Goal: Task Accomplishment & Management: Manage account settings

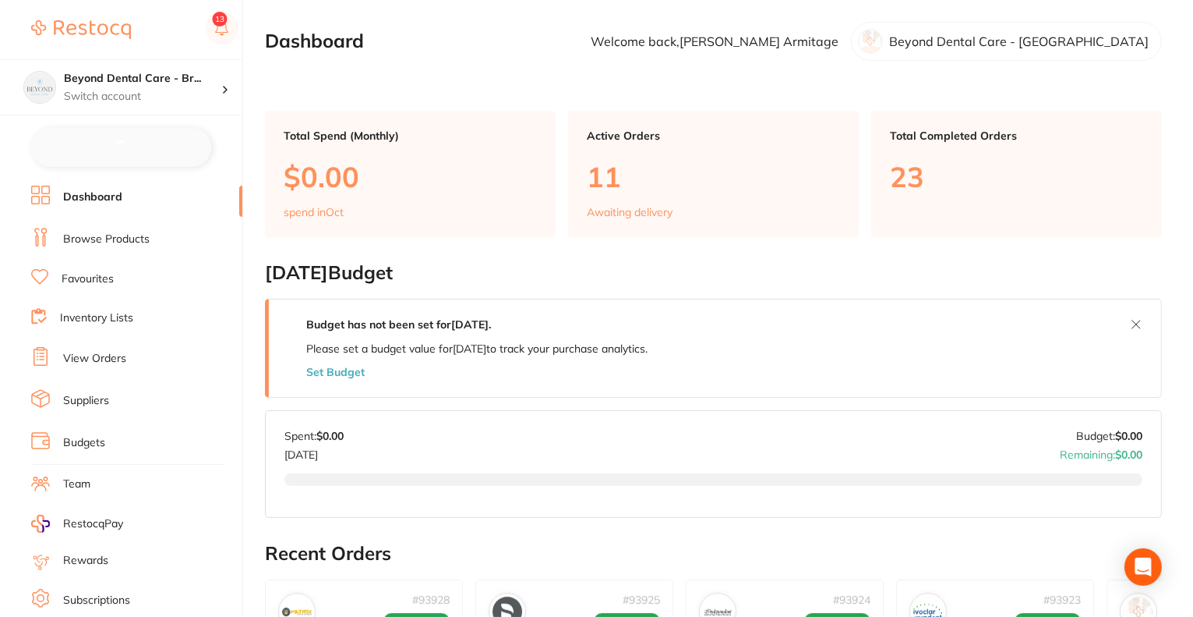
click at [338, 368] on button "Set Budget" at bounding box center [335, 372] width 58 height 12
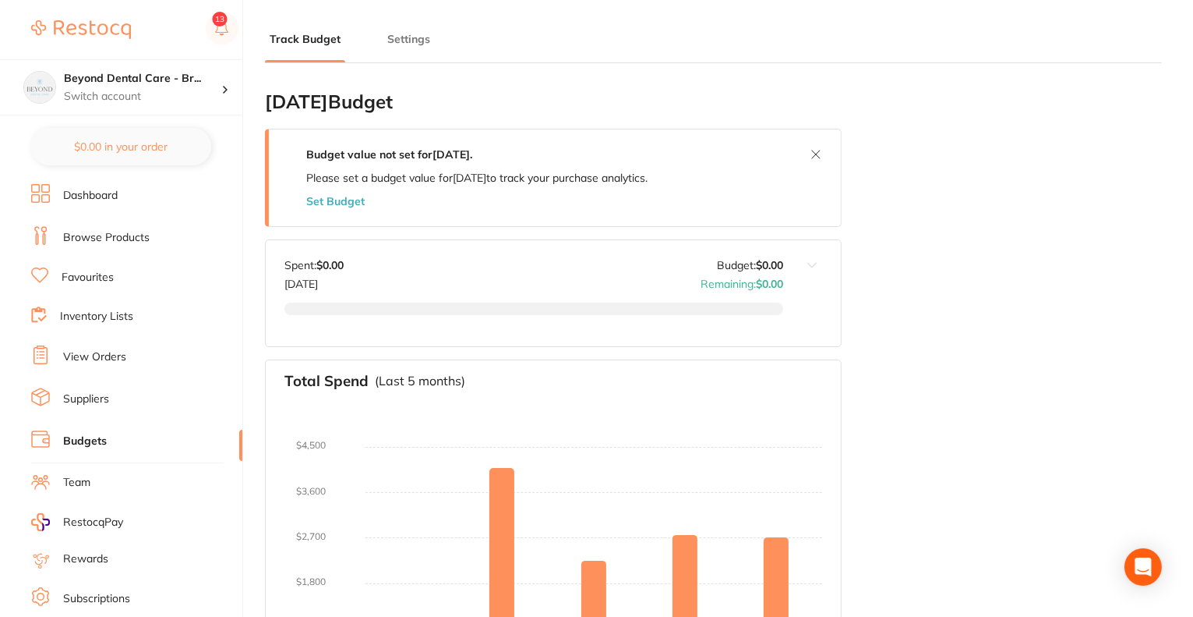
click at [337, 196] on button "Set Budget" at bounding box center [335, 201] width 58 height 12
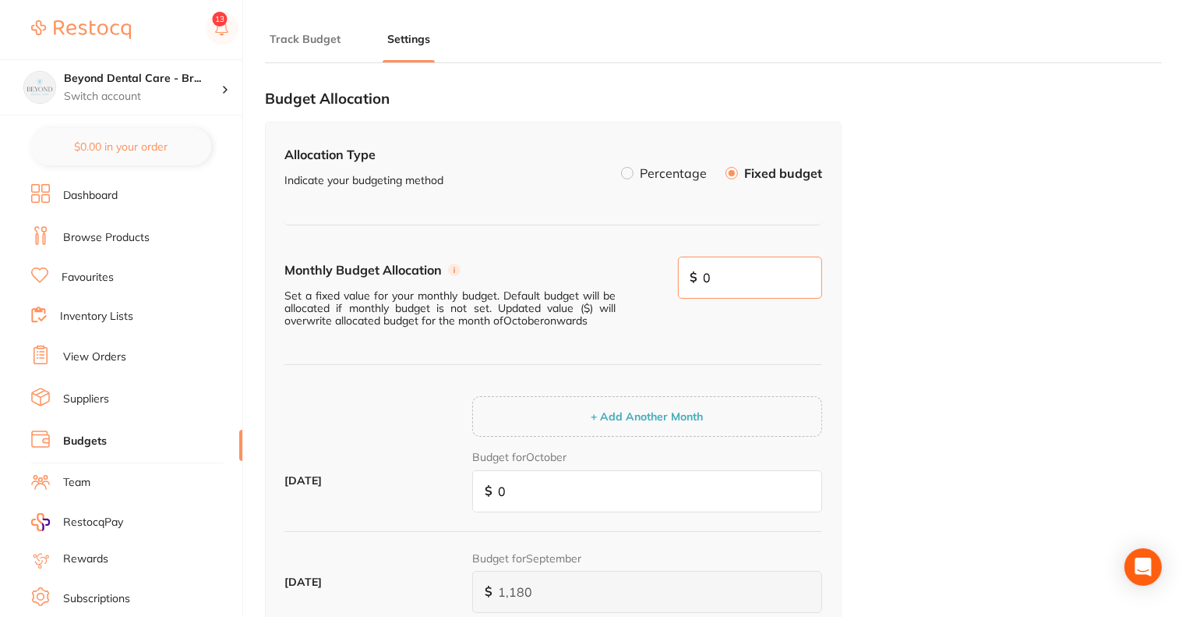
click at [744, 280] on input "0" at bounding box center [750, 277] width 145 height 42
paste input "58,745"
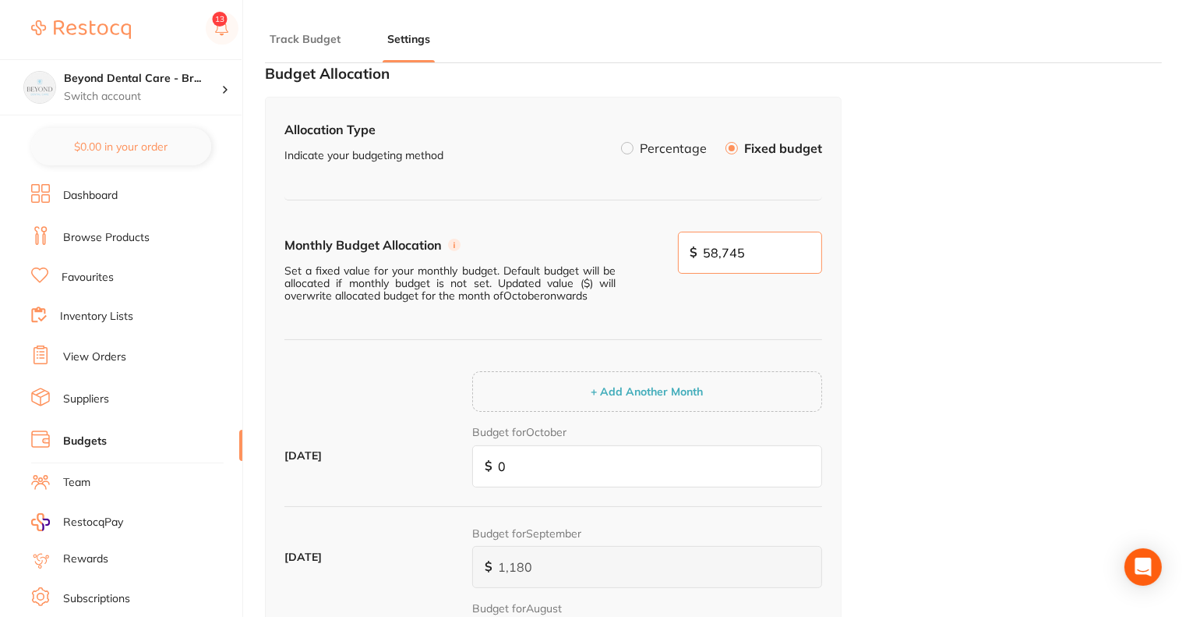
scroll to position [25, 0]
drag, startPoint x: 761, startPoint y: 254, endPoint x: 682, endPoint y: 252, distance: 78.8
click at [682, 252] on div "Monthly Budget Allocation Set a fixed value for your monthly budget. Default bu…" at bounding box center [554, 286] width 538 height 109
type input "0"
click at [529, 471] on input "0" at bounding box center [647, 466] width 350 height 42
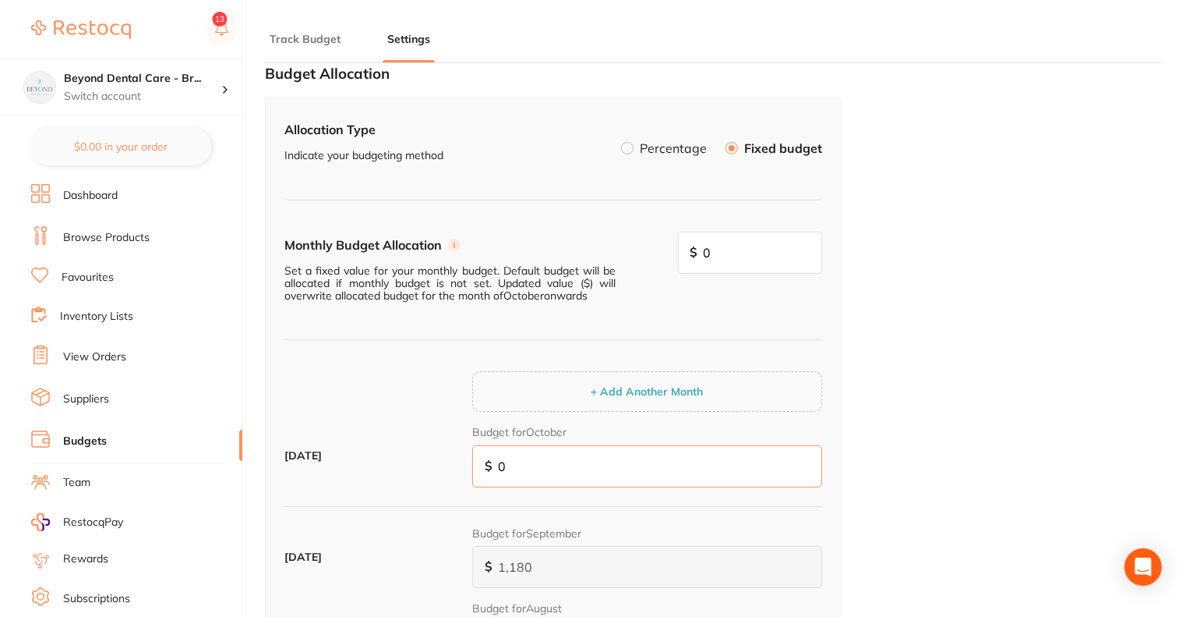
drag, startPoint x: 529, startPoint y: 471, endPoint x: 452, endPoint y: 467, distance: 76.5
click at [452, 467] on div "[DATE] Budget for October $ 0" at bounding box center [554, 461] width 538 height 75
paste input "58,745"
type input "58,745"
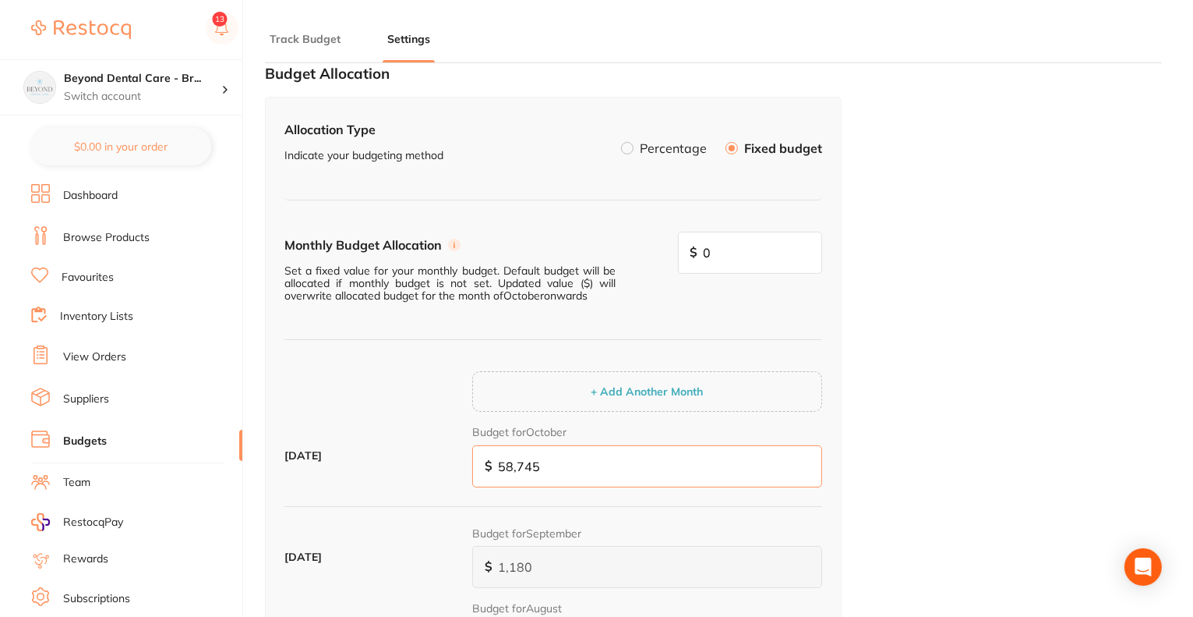
drag, startPoint x: 553, startPoint y: 456, endPoint x: 462, endPoint y: 448, distance: 90.8
click at [462, 448] on div "October 2025 Budget for October $ 58,745" at bounding box center [554, 461] width 538 height 75
paste input "2,056"
type input "2,056"
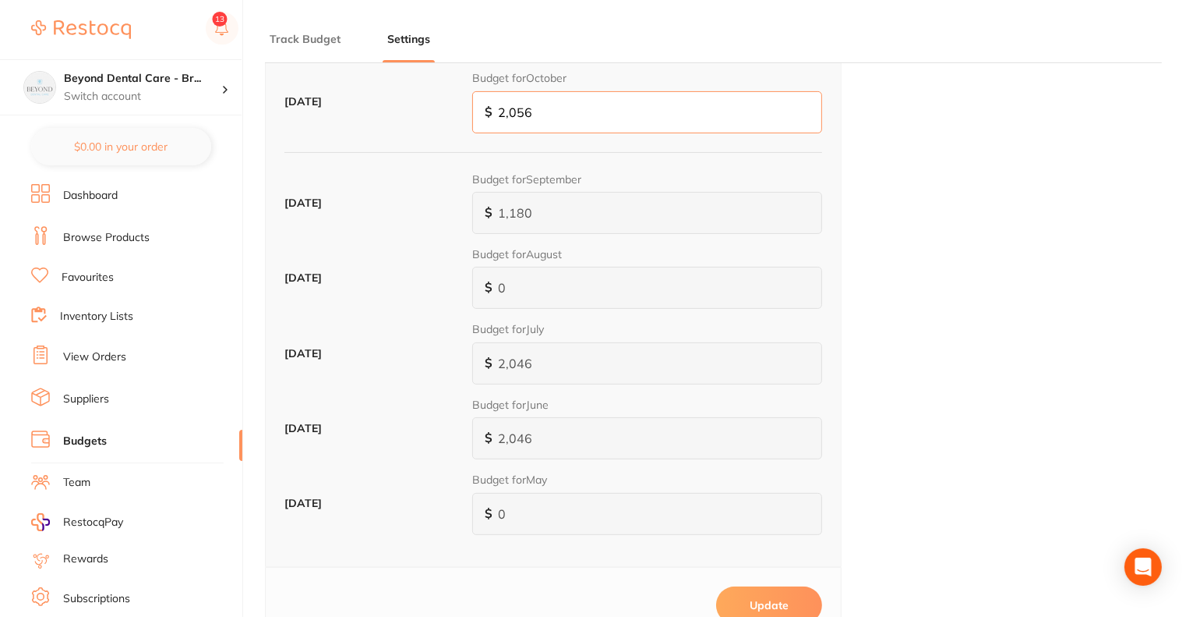
scroll to position [398, 0]
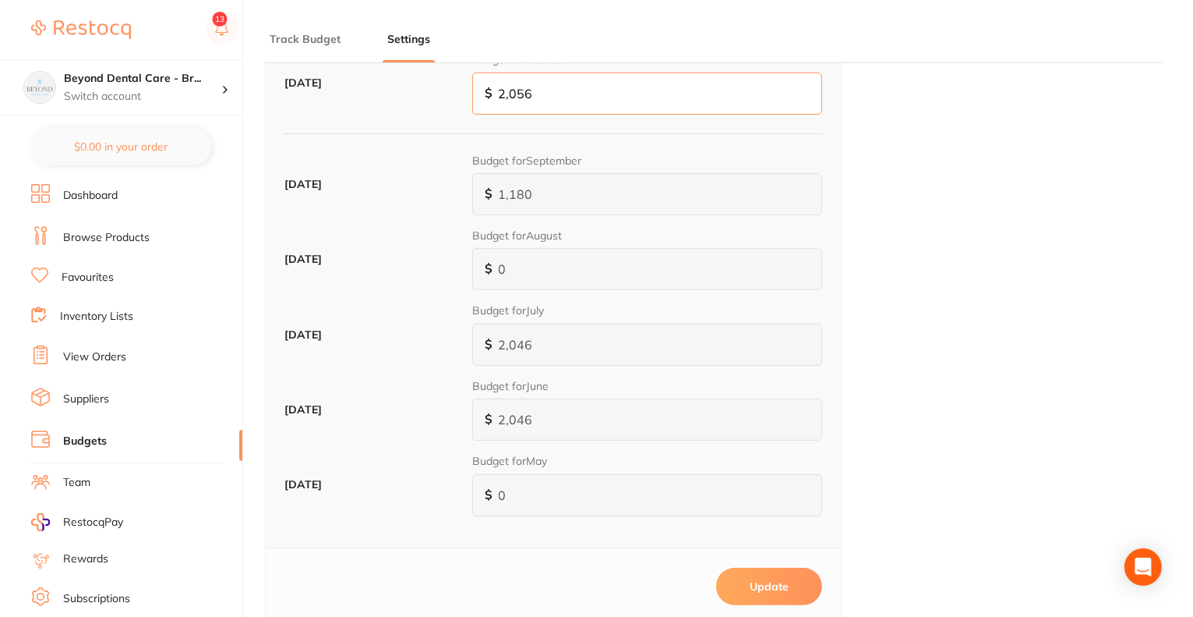
type input "2,056"
click at [789, 578] on button "Update" at bounding box center [769, 586] width 106 height 37
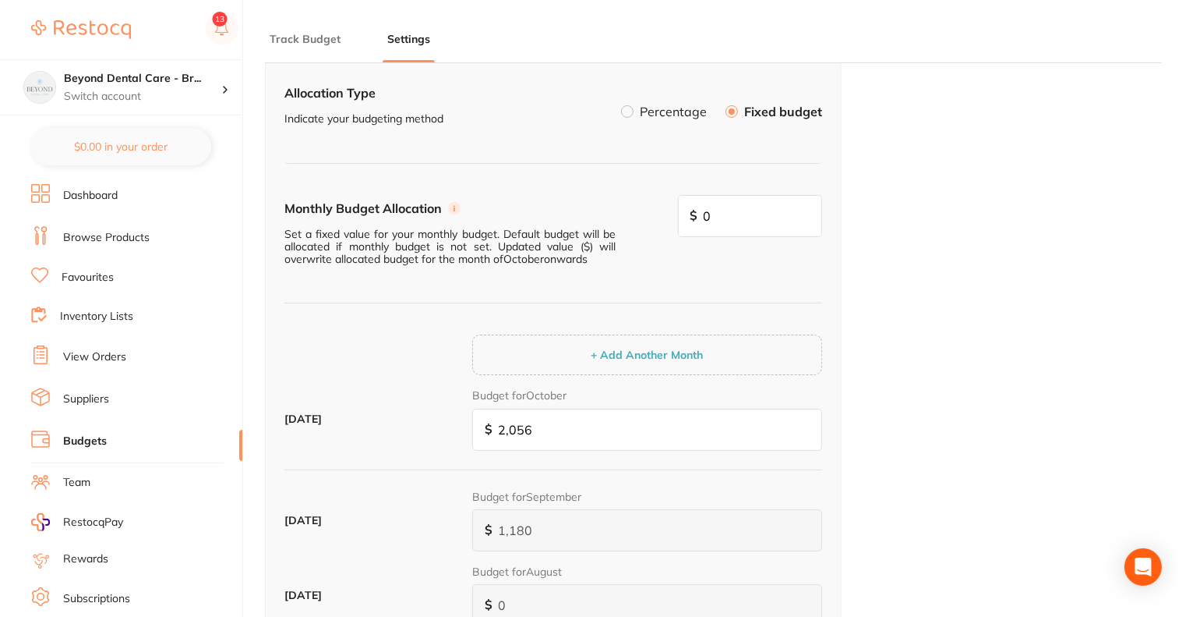
scroll to position [0, 0]
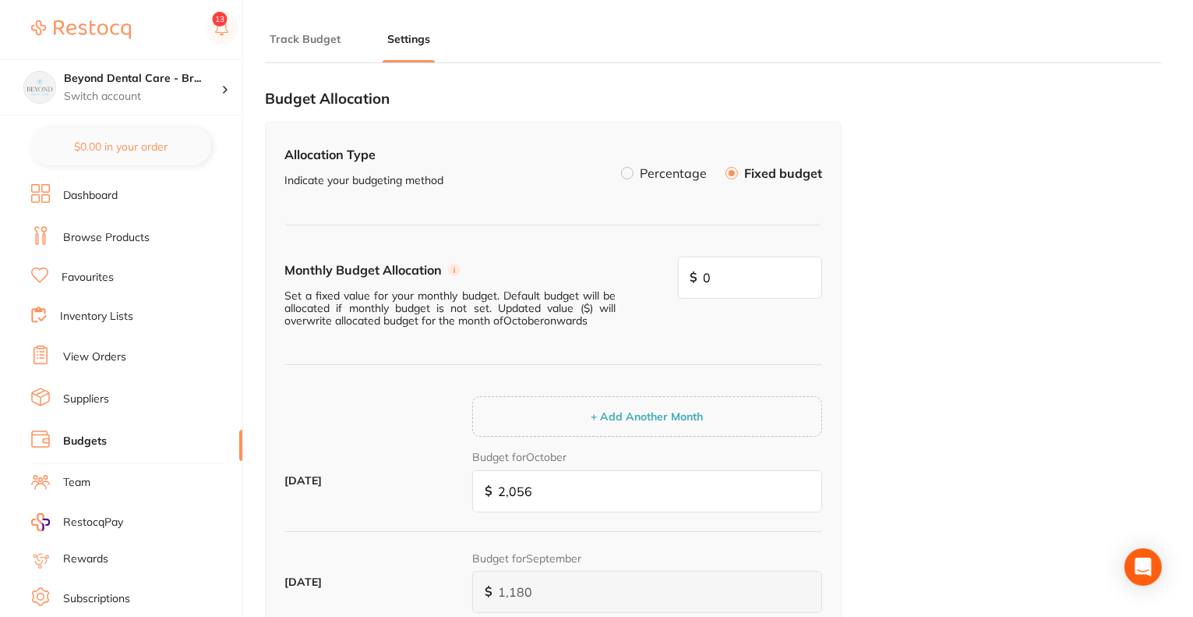
click at [318, 43] on button "Track Budget" at bounding box center [305, 39] width 80 height 15
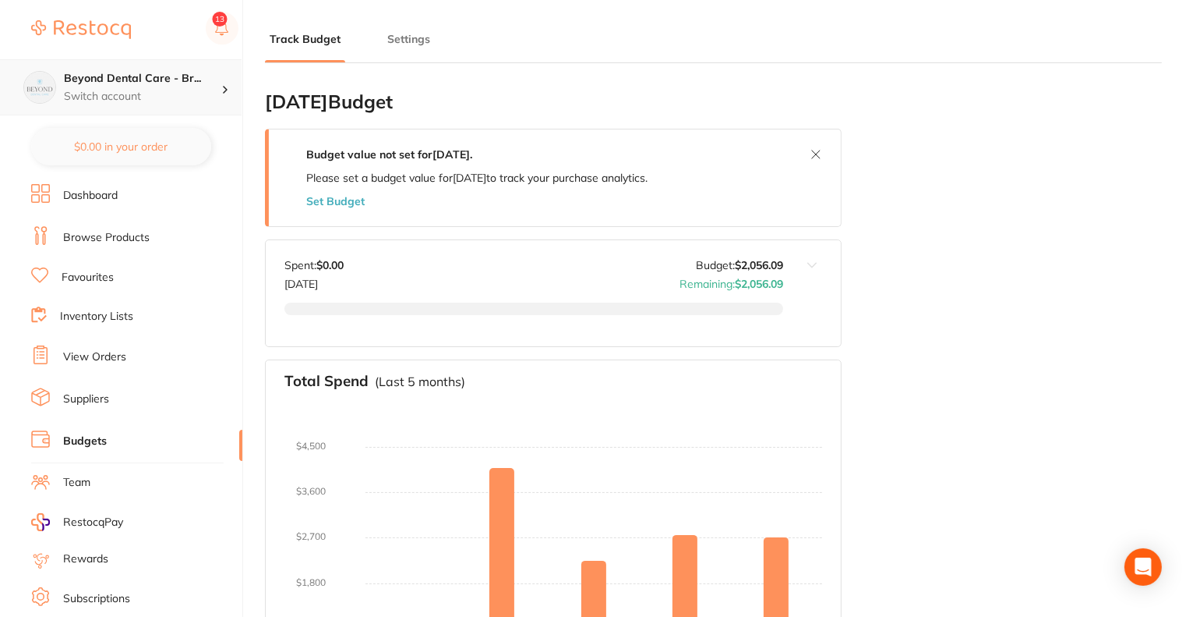
click at [203, 83] on h4 "Beyond Dental Care - Br..." at bounding box center [142, 79] width 157 height 16
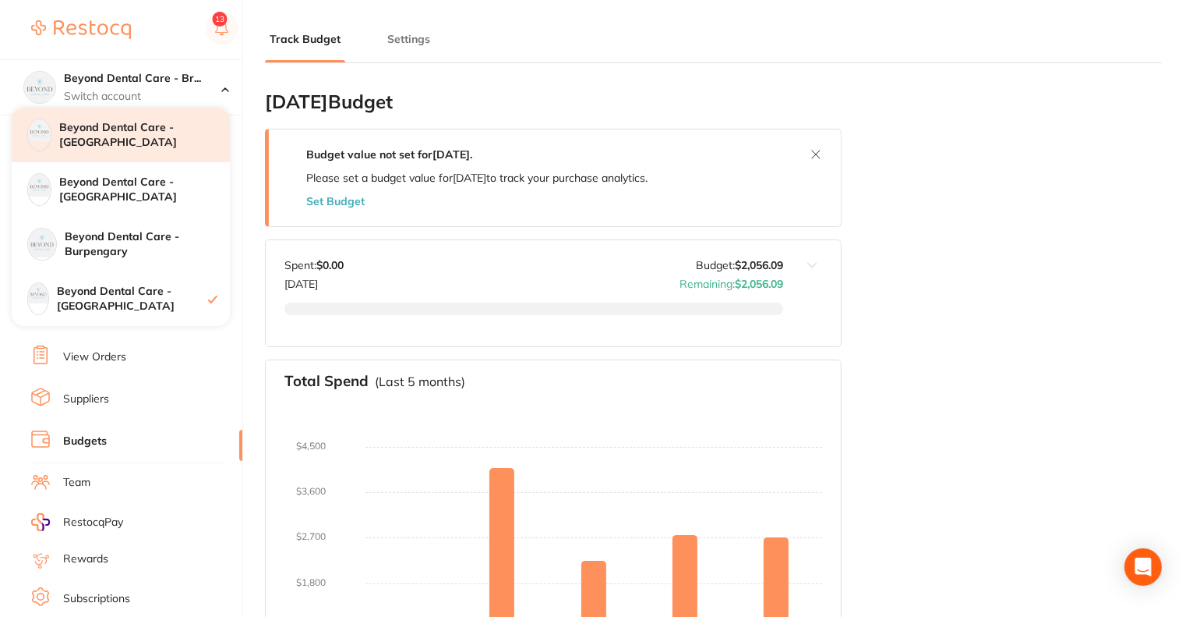
click at [132, 118] on div "Beyond Dental Care - [GEOGRAPHIC_DATA]" at bounding box center [121, 135] width 218 height 55
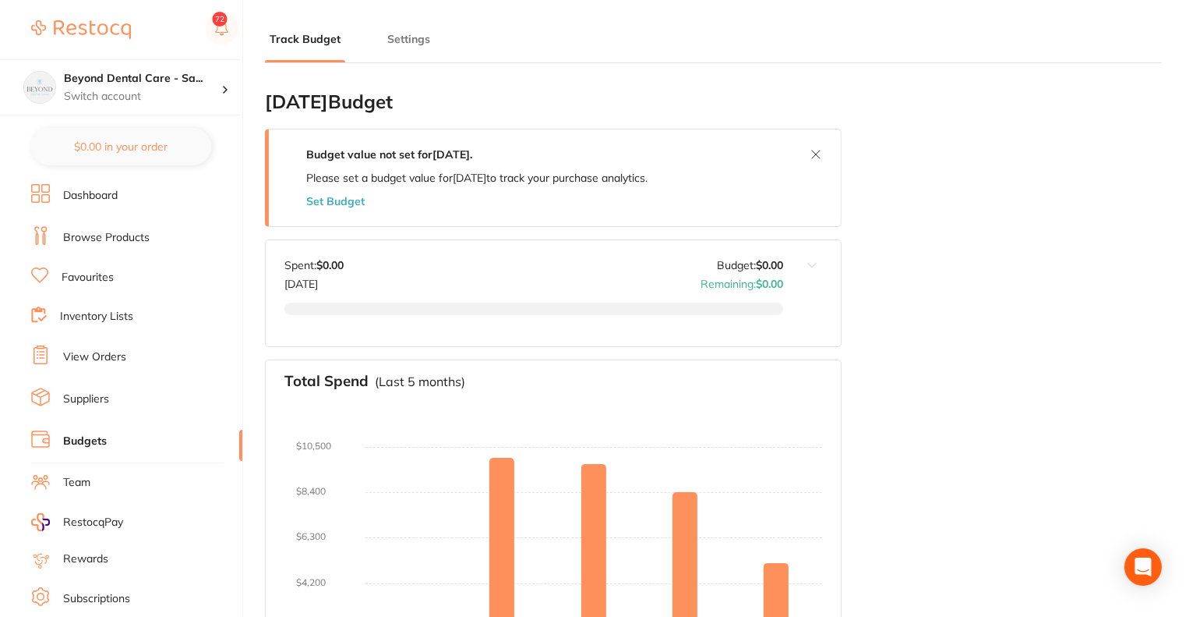
click at [352, 199] on button "Set Budget" at bounding box center [335, 201] width 58 height 12
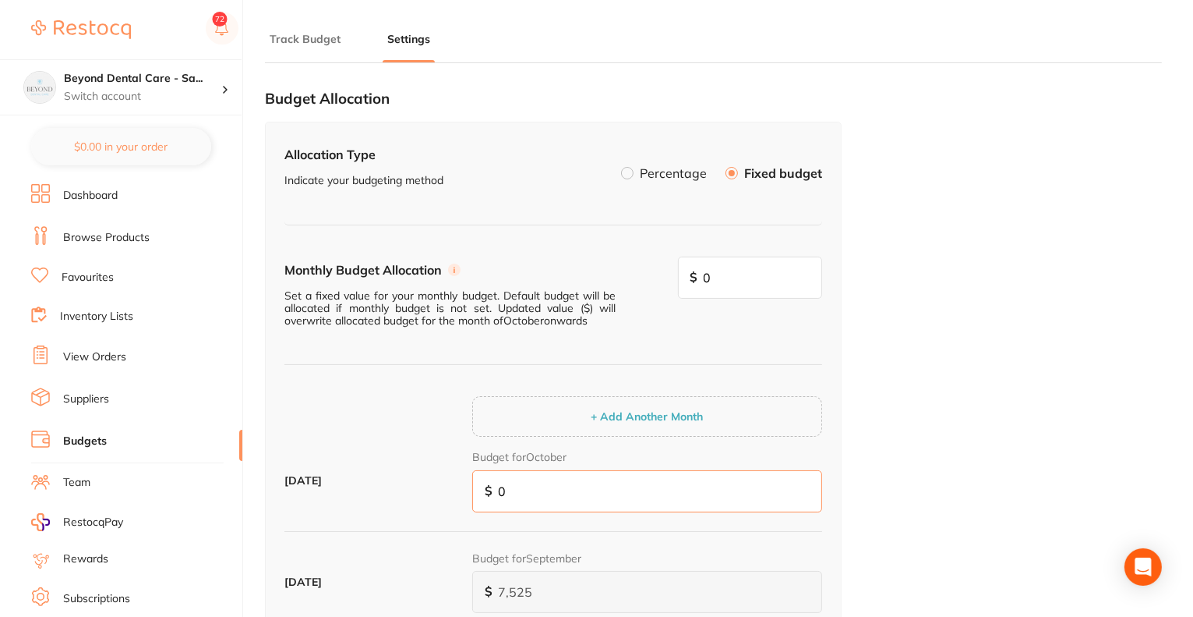
drag, startPoint x: 518, startPoint y: 493, endPoint x: 437, endPoint y: 479, distance: 82.1
click at [437, 479] on div "[DATE] Budget for October $ 0" at bounding box center [554, 486] width 538 height 75
paste input "6,874"
type input "6,874"
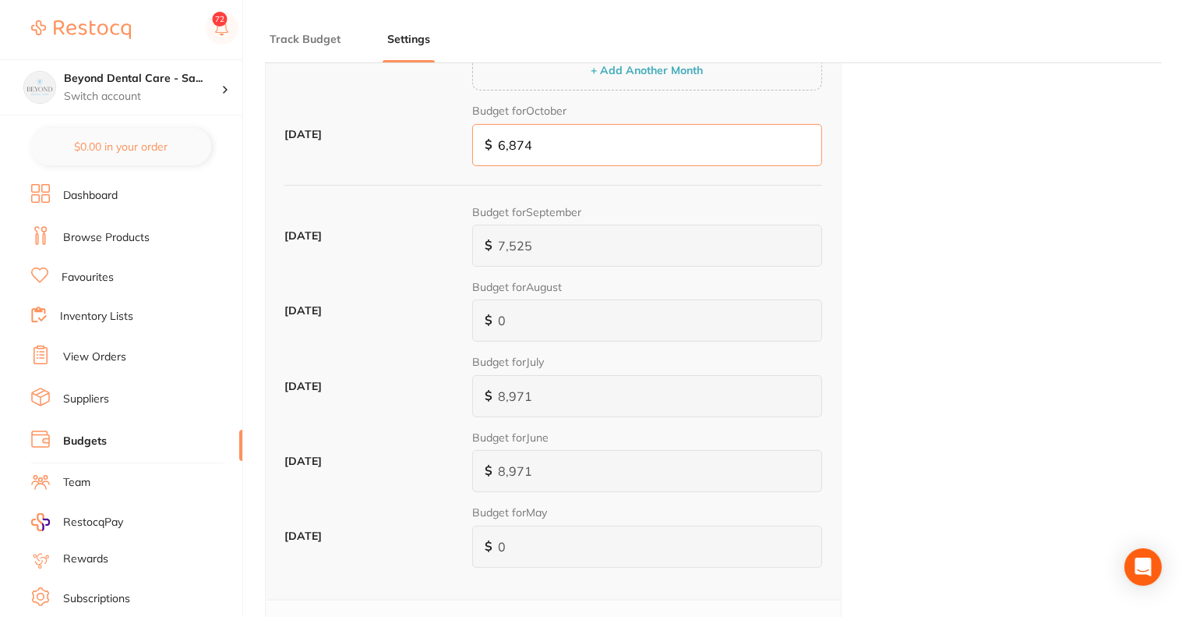
scroll to position [462, 0]
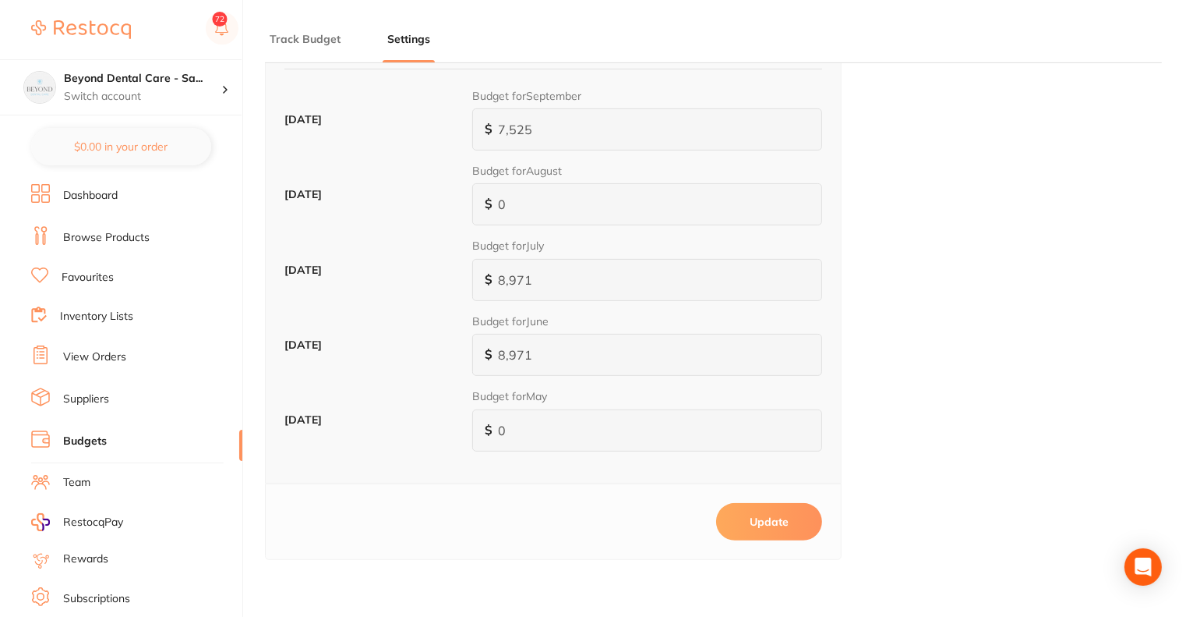
type input "6,874"
click at [776, 523] on button "Update" at bounding box center [769, 521] width 106 height 37
click at [187, 74] on h4 "Beyond Dental Care - Sa..." at bounding box center [142, 79] width 157 height 16
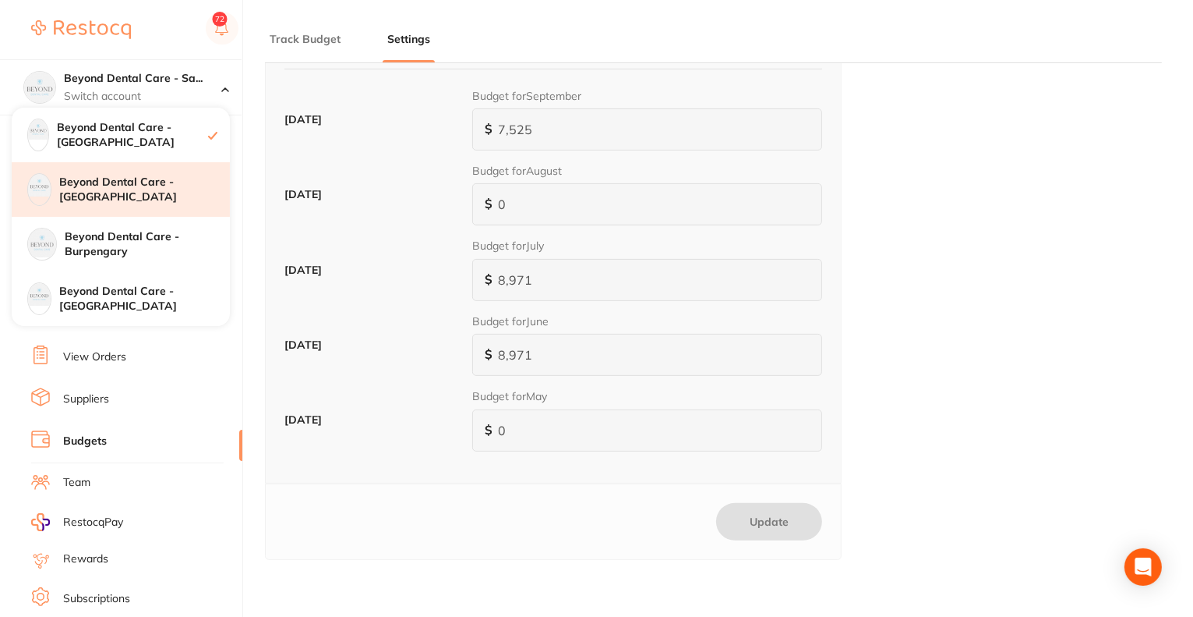
click at [110, 184] on h4 "Beyond Dental Care - [GEOGRAPHIC_DATA]" at bounding box center [144, 190] width 171 height 30
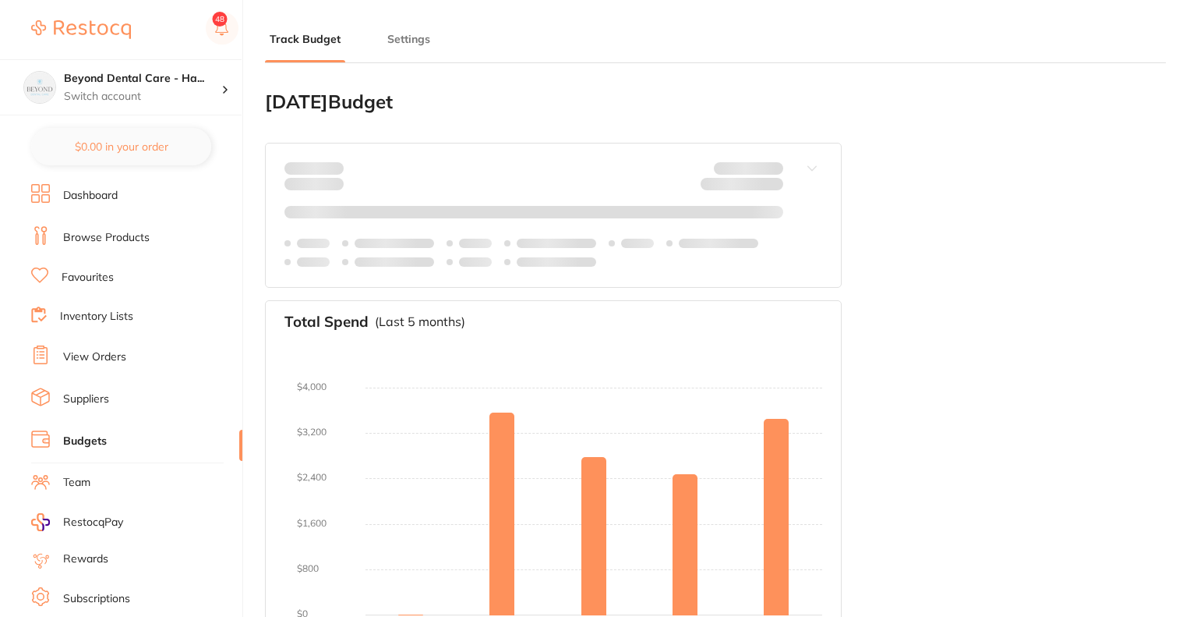
type input "0.0"
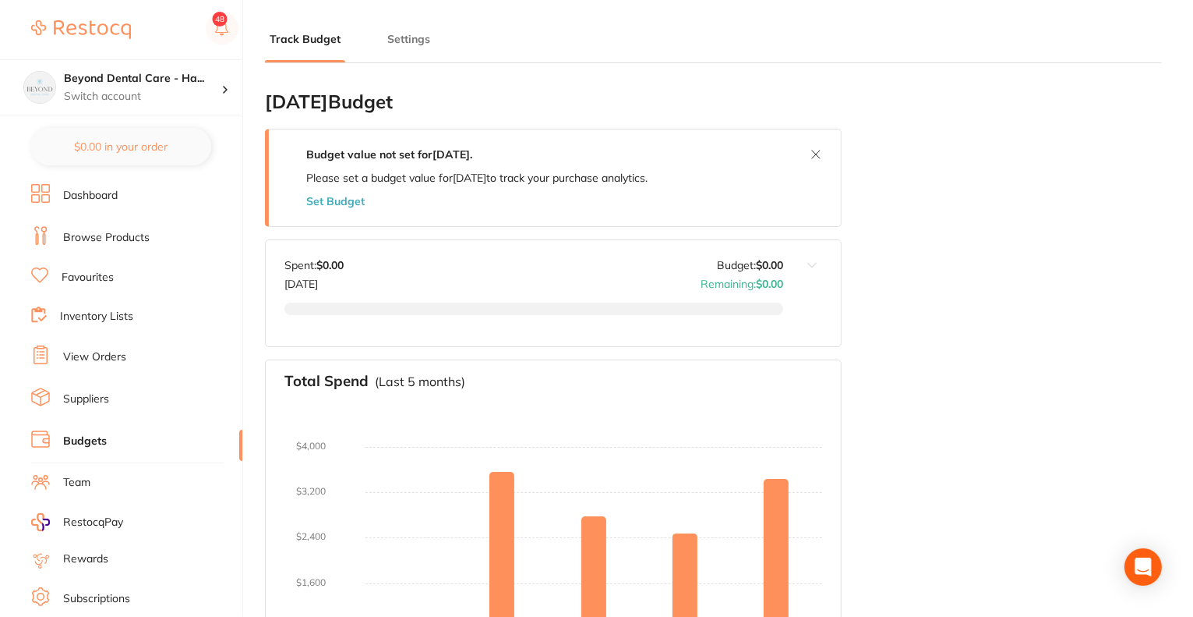
click at [345, 199] on button "Set Budget" at bounding box center [335, 201] width 58 height 12
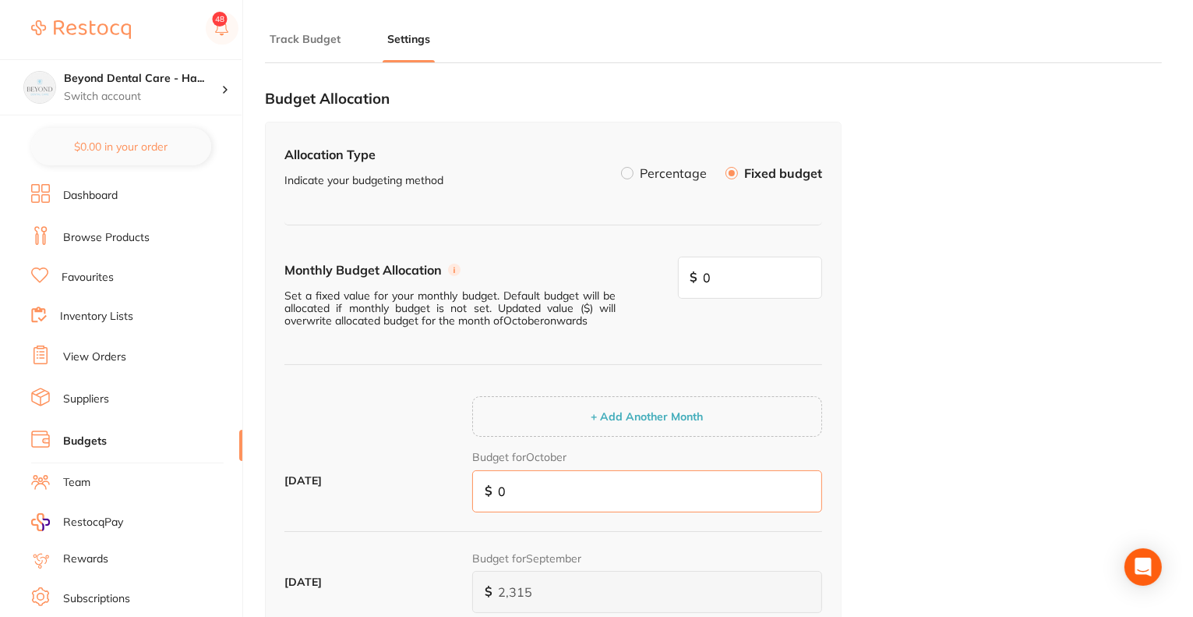
drag, startPoint x: 541, startPoint y: 503, endPoint x: 469, endPoint y: 493, distance: 73.1
click at [469, 493] on div "[DATE] Budget for October $ 0" at bounding box center [554, 486] width 538 height 75
paste input "8,719"
type input "8,719"
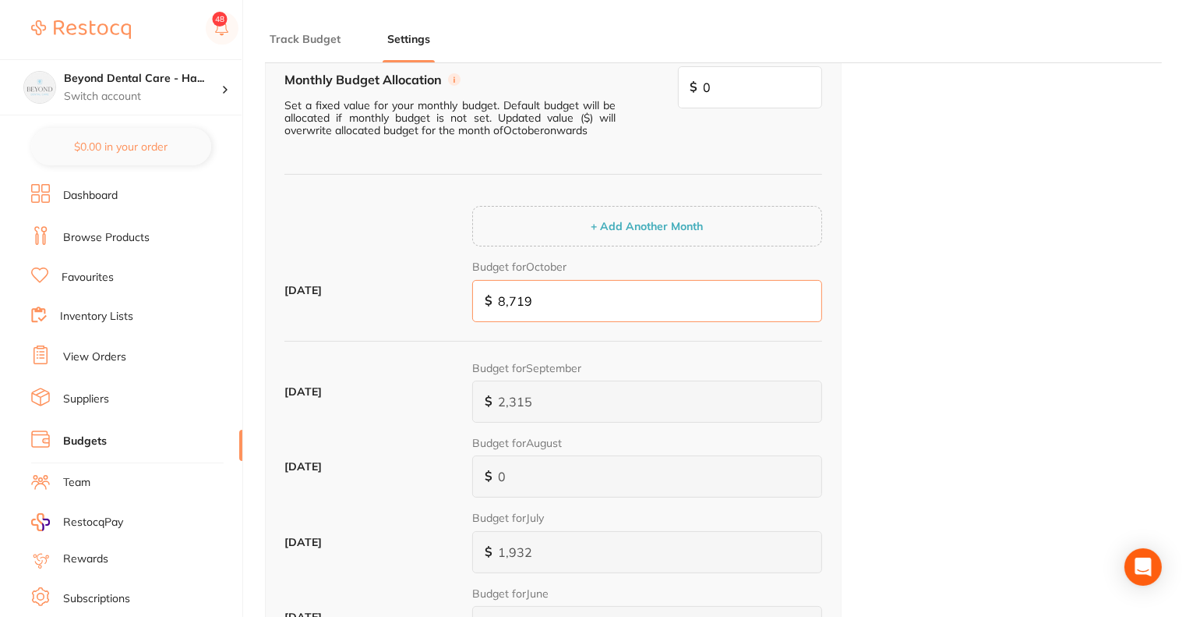
scroll to position [147, 0]
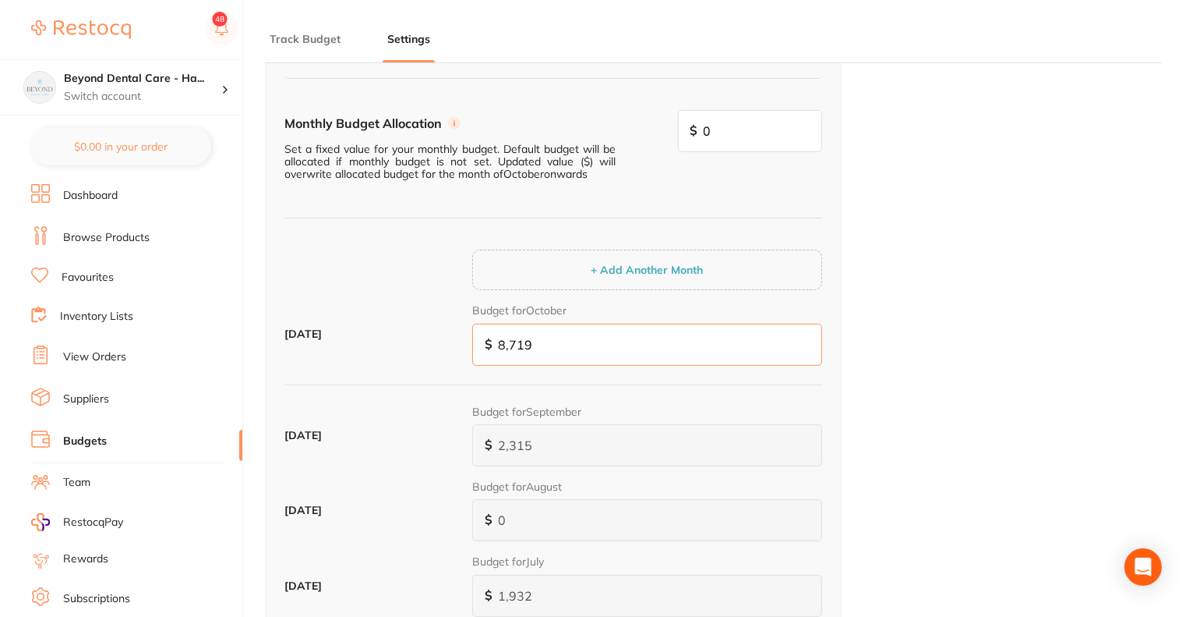
type input "871"
type input "87"
type input "8"
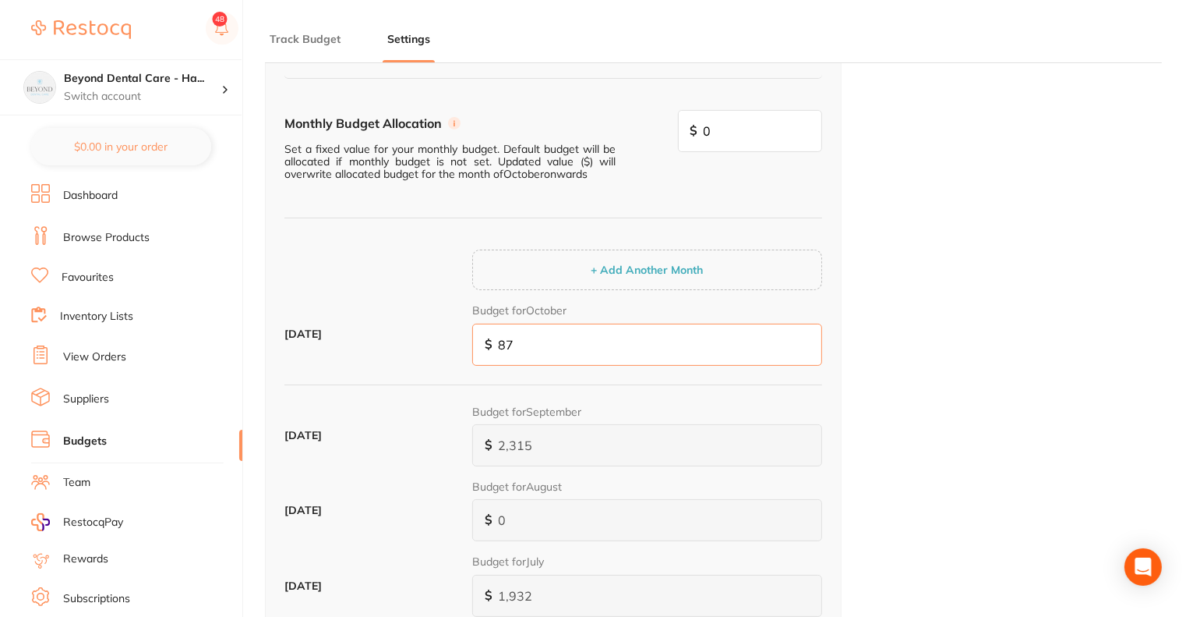
type input "8"
type input "0"
drag, startPoint x: 515, startPoint y: 337, endPoint x: 465, endPoint y: 333, distance: 50.0
click at [465, 333] on div "October 2025 Budget for October $ 0" at bounding box center [554, 339] width 538 height 75
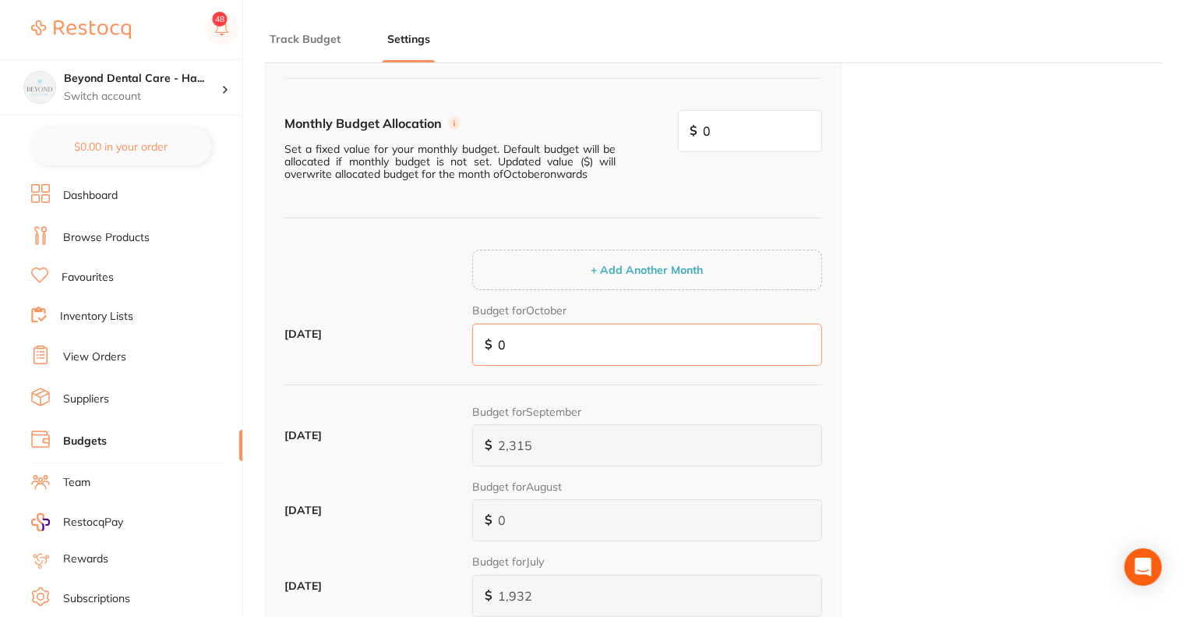
paste input "2,056"
type input "2,056"
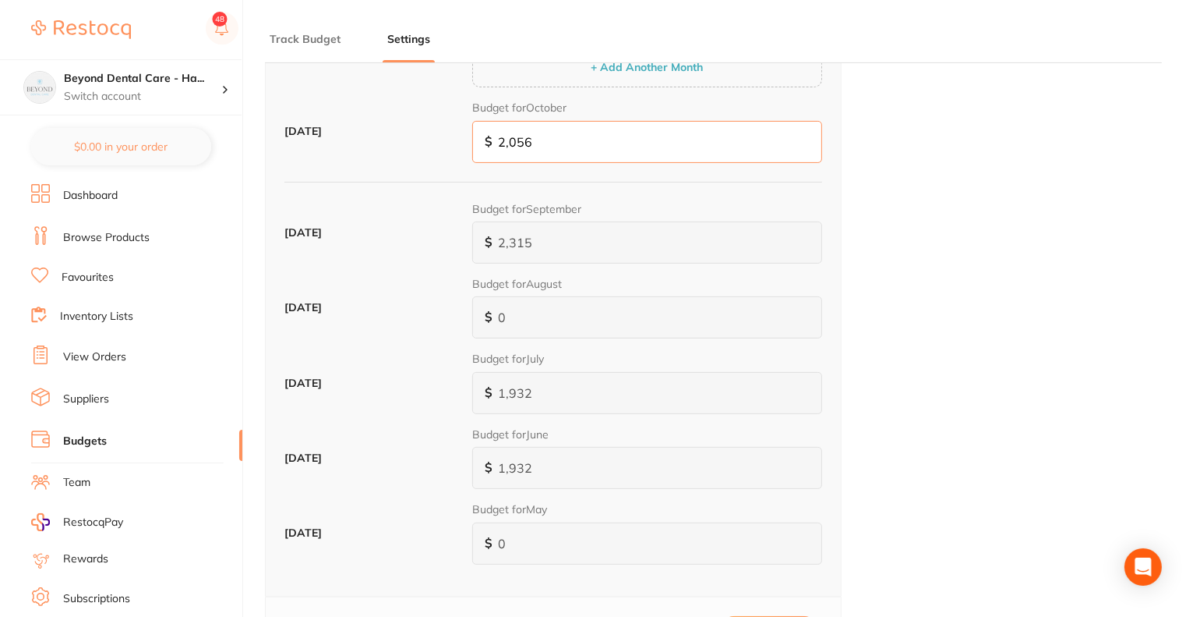
scroll to position [462, 0]
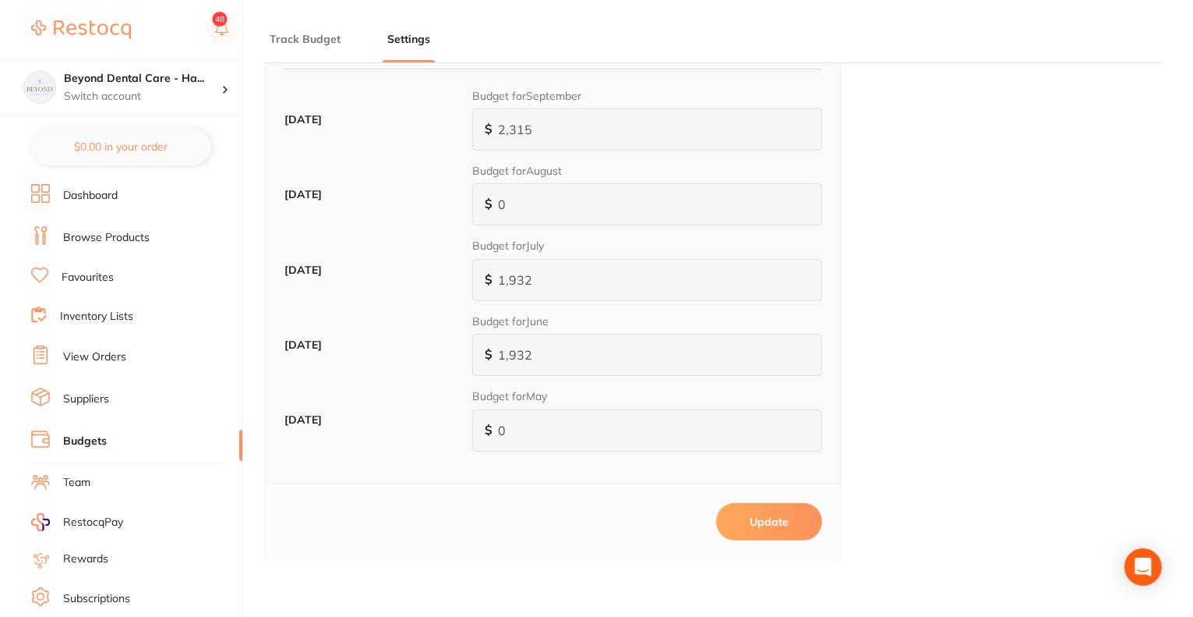
type input "2,056"
click at [750, 532] on button "Update" at bounding box center [769, 521] width 106 height 37
click at [186, 89] on p "Switch account" at bounding box center [142, 97] width 157 height 16
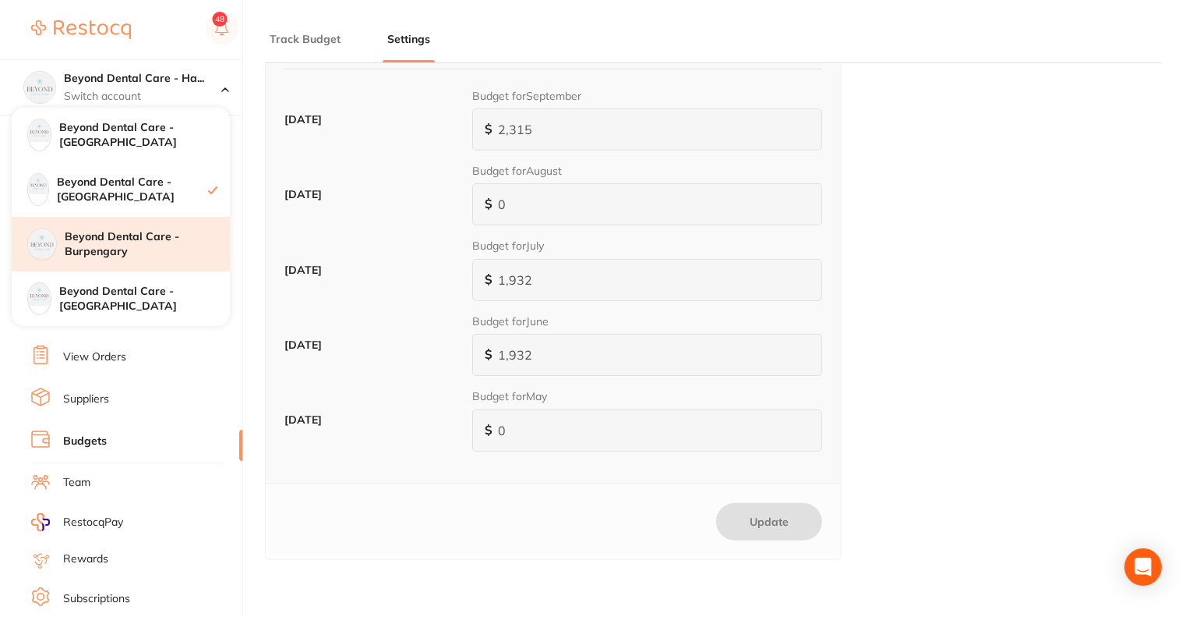
click at [83, 253] on h4 "Beyond Dental Care - Burpengary" at bounding box center [147, 244] width 165 height 30
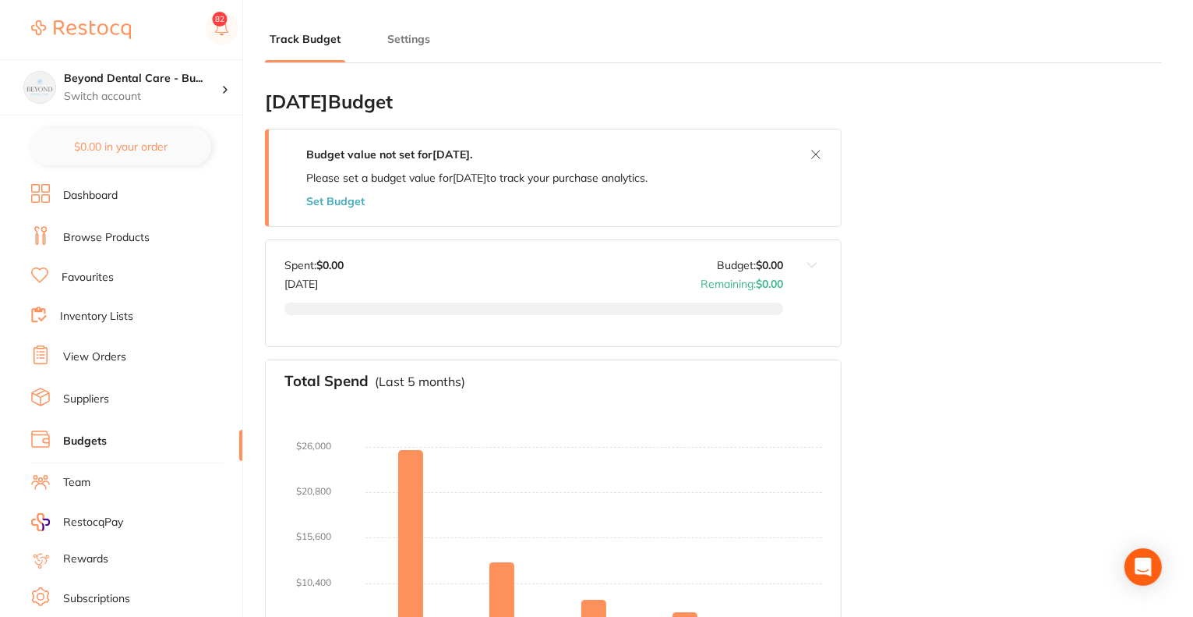
click at [340, 199] on button "Set Budget" at bounding box center [335, 201] width 58 height 12
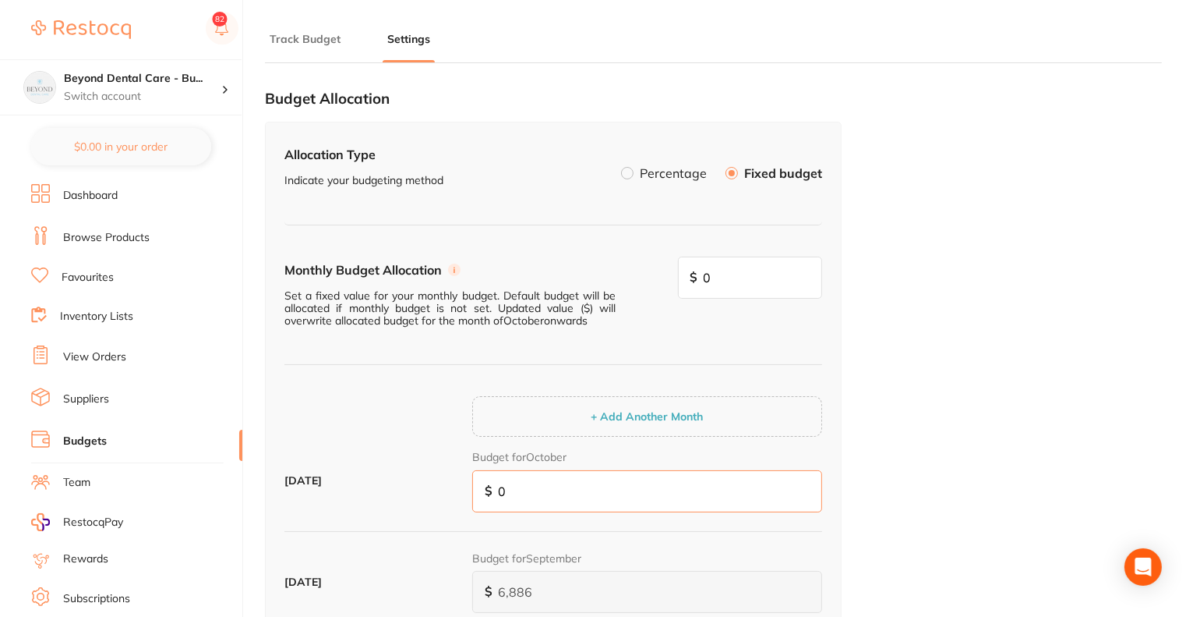
drag, startPoint x: 525, startPoint y: 499, endPoint x: 426, endPoint y: 500, distance: 99.0
click at [426, 500] on div "[DATE] Budget for October $ 0" at bounding box center [554, 486] width 538 height 75
paste input "8,719"
type input "8,719"
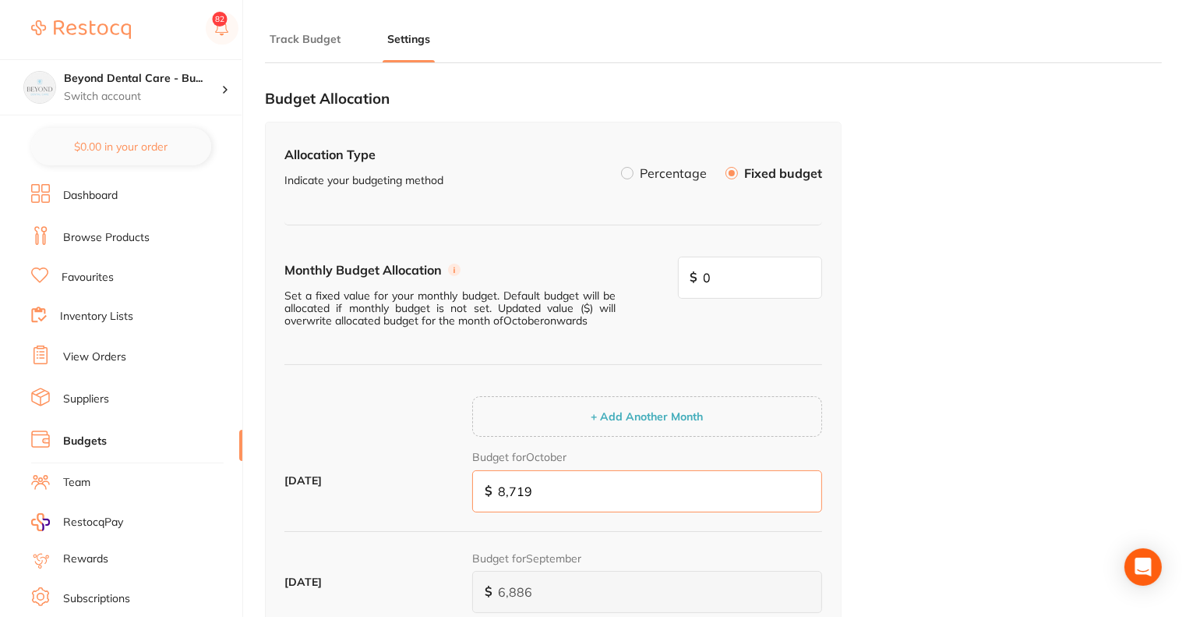
type input "8,719"
click at [929, 349] on div "Budget Allocation Allocation Type Indicate your budgeting method Percentage Fix…" at bounding box center [713, 580] width 897 height 1008
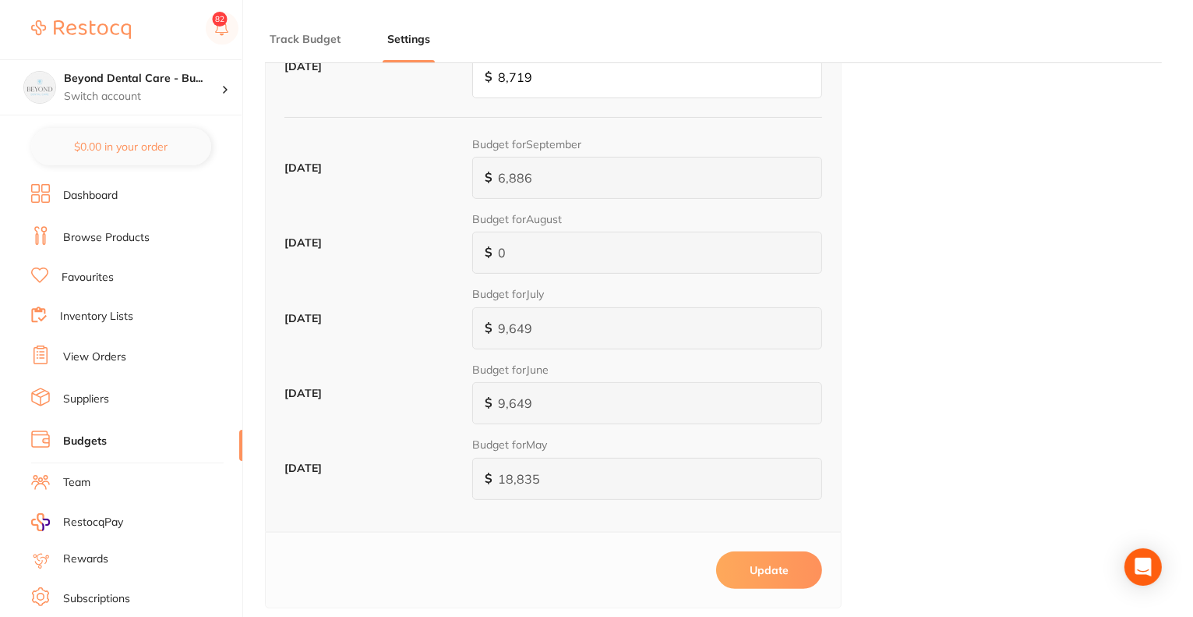
scroll to position [415, 0]
click at [769, 565] on button "Update" at bounding box center [769, 568] width 106 height 37
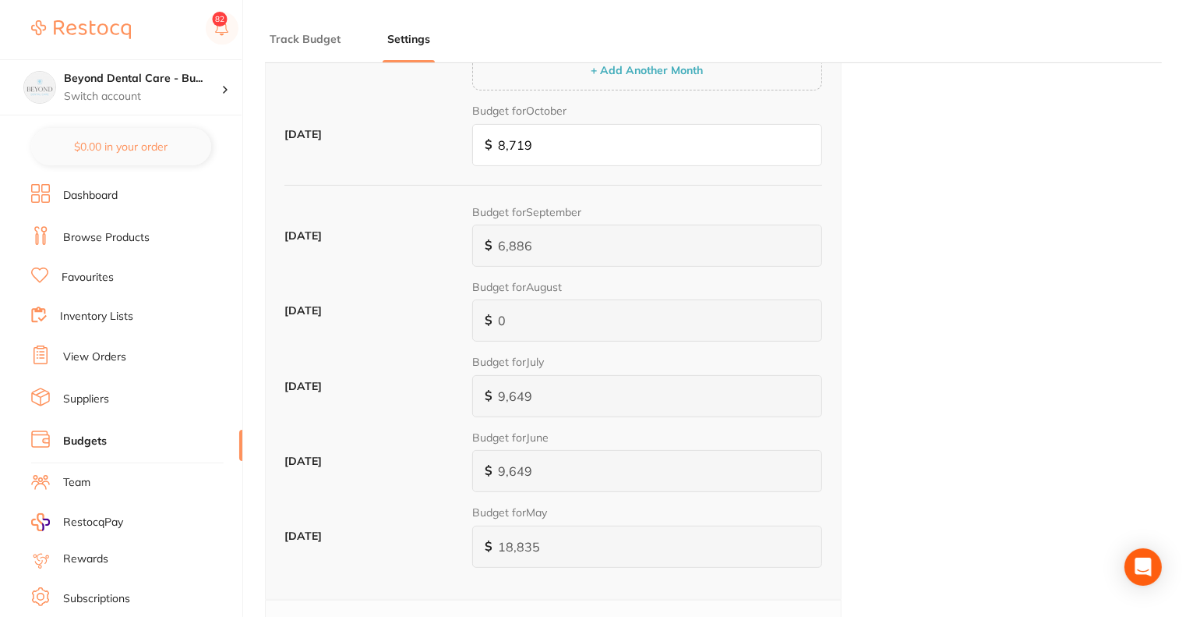
scroll to position [462, 0]
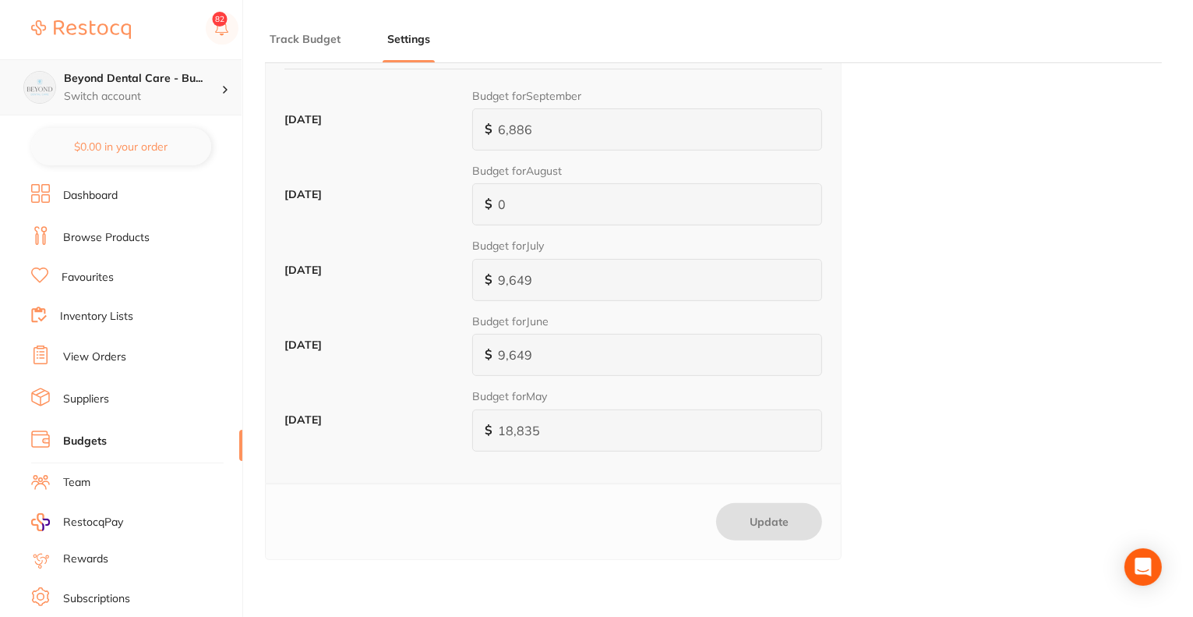
click at [139, 103] on div "Beyond Dental Care - Bu... Switch account" at bounding box center [121, 87] width 242 height 56
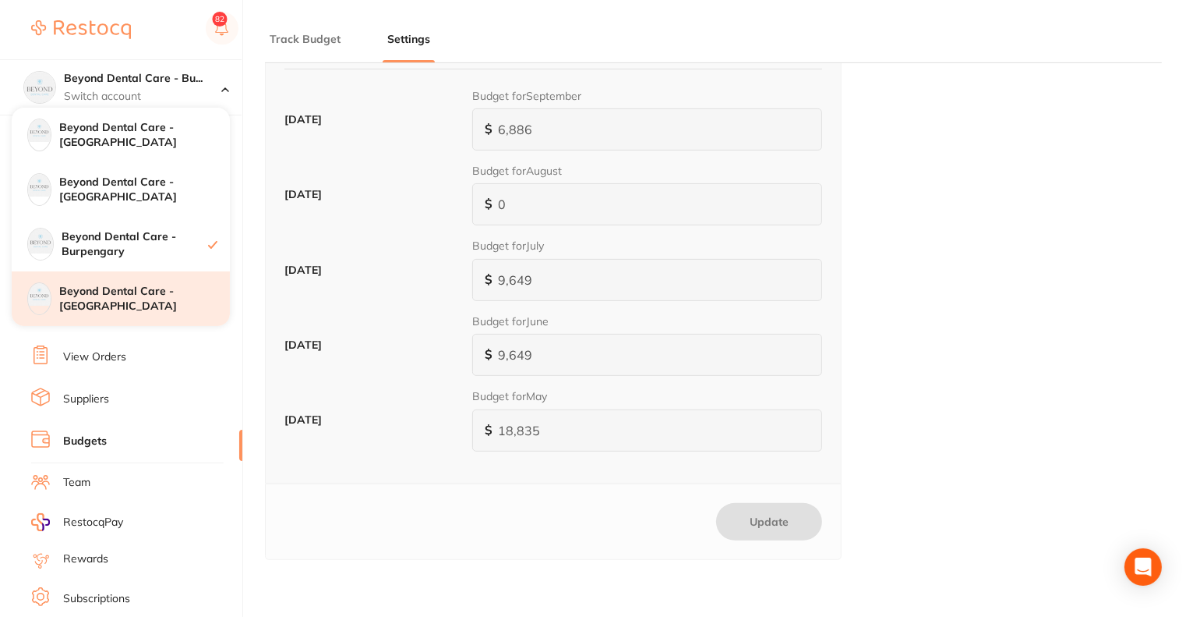
click at [168, 313] on div "Beyond Dental Care - [GEOGRAPHIC_DATA]" at bounding box center [121, 298] width 218 height 55
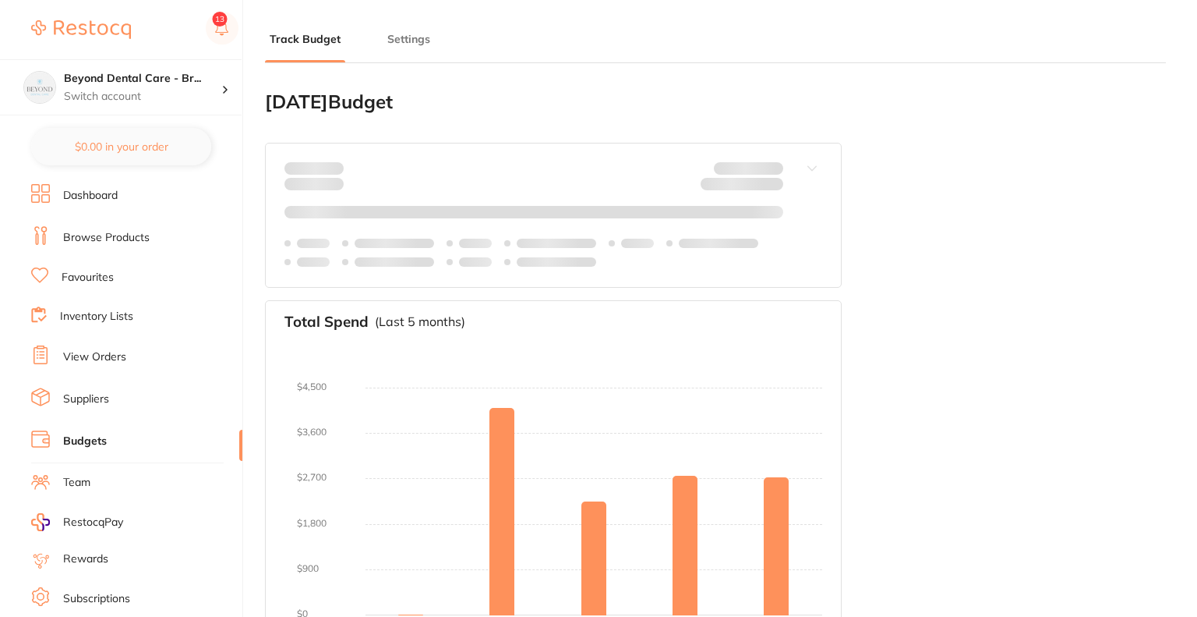
type input "2,056"
type input "0.0"
type input "2,056"
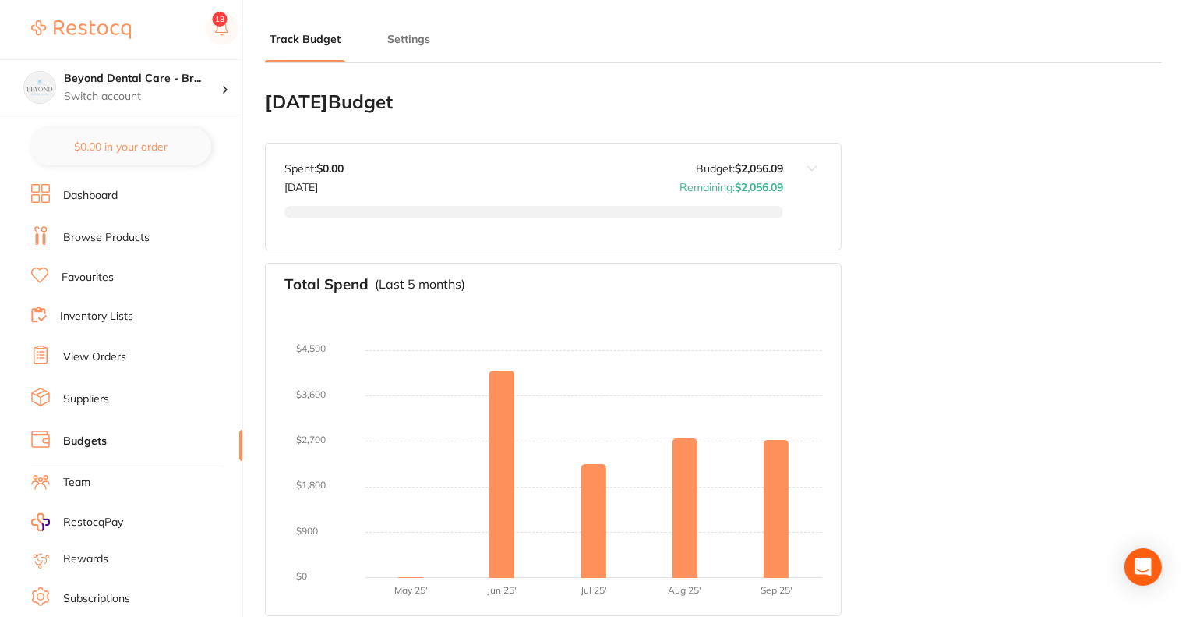
click at [399, 41] on button "Settings" at bounding box center [409, 39] width 52 height 15
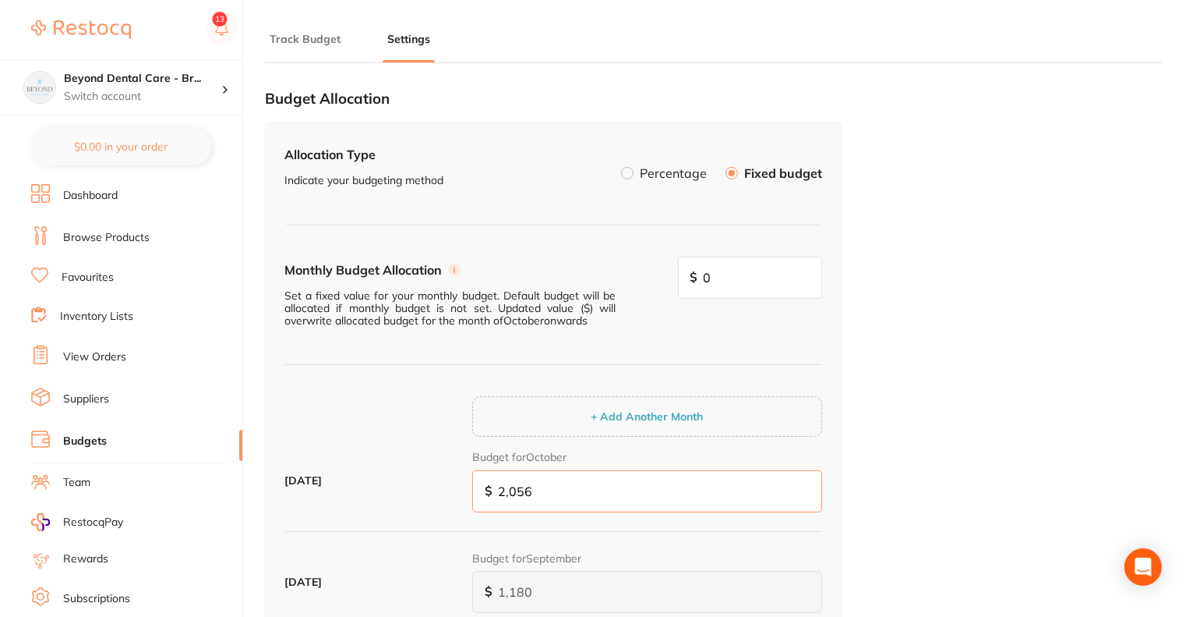
drag, startPoint x: 546, startPoint y: 493, endPoint x: 426, endPoint y: 495, distance: 120.1
click at [426, 495] on div "October 2025 Budget for October $ 2,056" at bounding box center [554, 486] width 538 height 75
type input "0"
drag, startPoint x: 531, startPoint y: 485, endPoint x: 399, endPoint y: 504, distance: 133.2
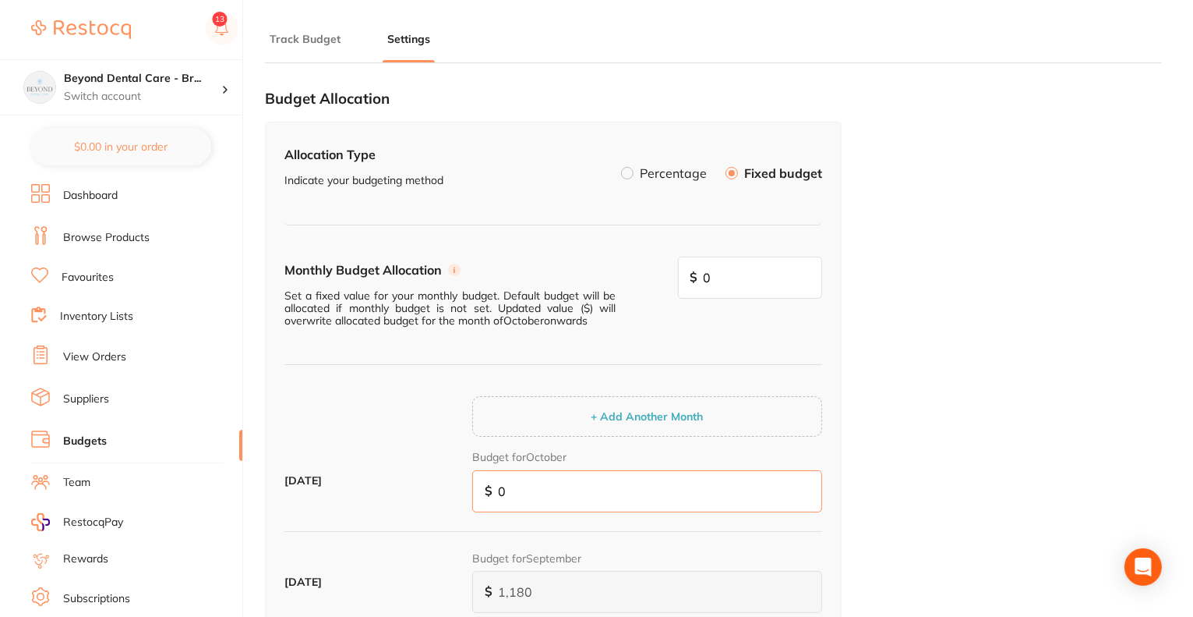
click at [399, 504] on div "October 2025 Budget for October $ 0" at bounding box center [554, 486] width 538 height 75
paste input "2,984"
type input "2,984"
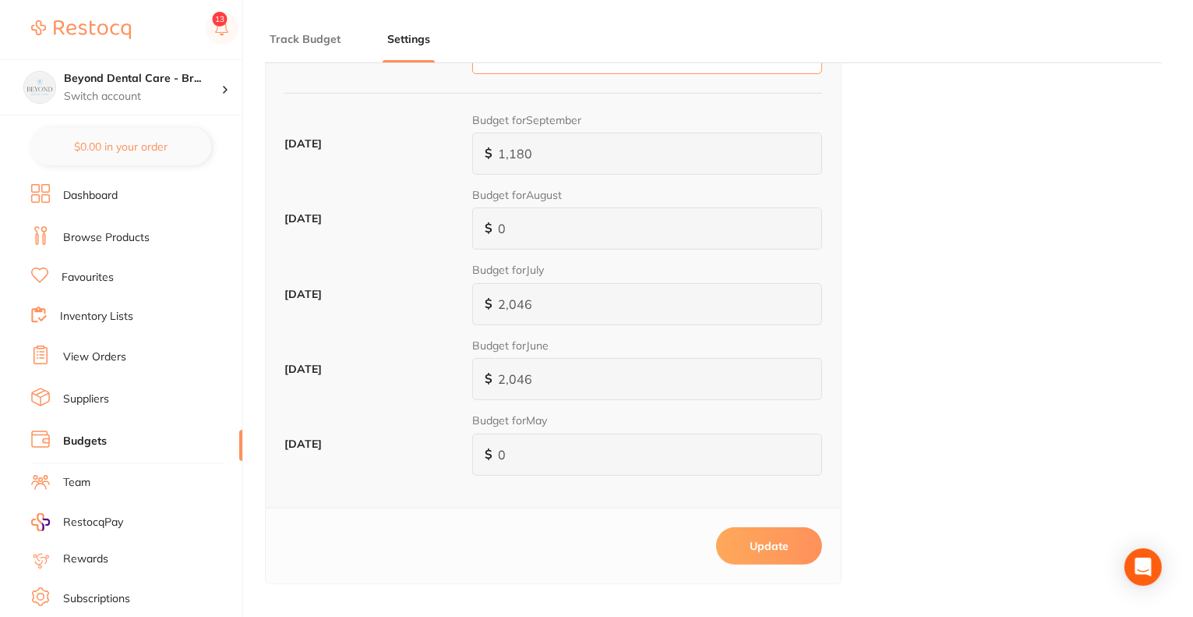
scroll to position [462, 0]
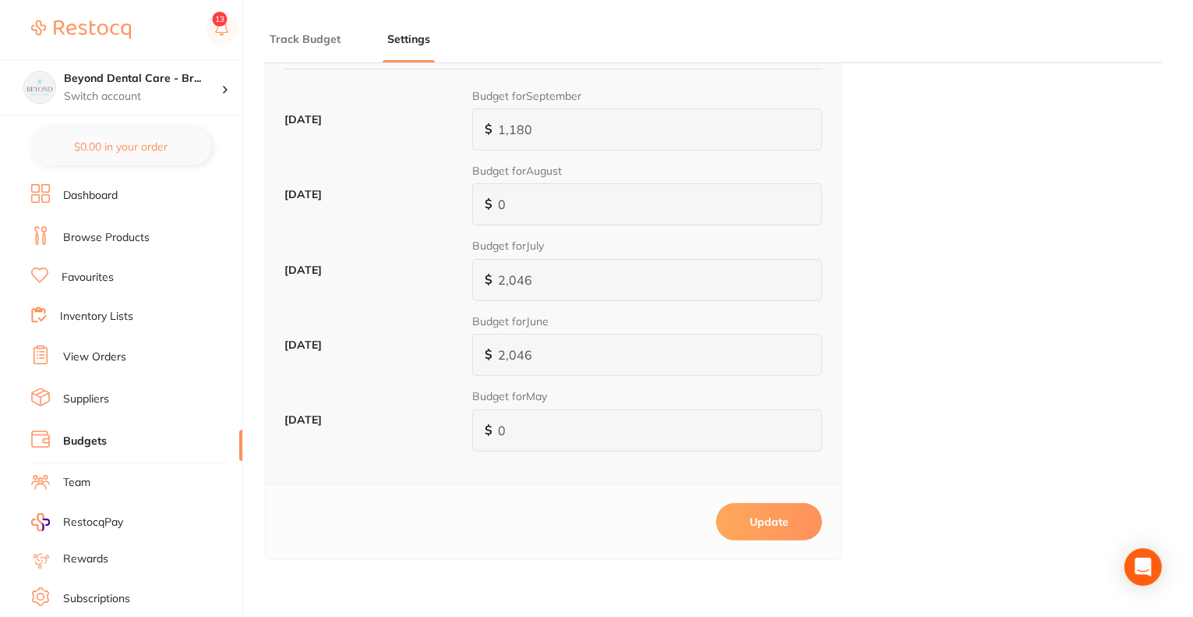
type input "2,984"
click at [792, 514] on button "Update" at bounding box center [769, 521] width 106 height 37
click at [115, 74] on h4 "Beyond Dental Care - Br..." at bounding box center [142, 79] width 157 height 16
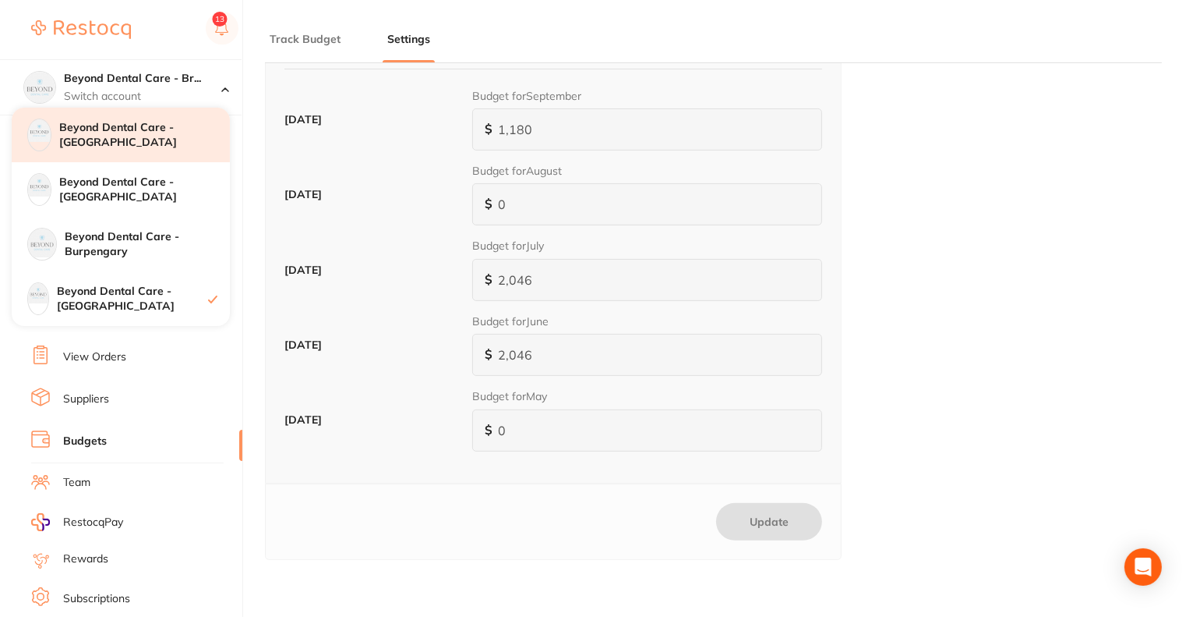
click at [122, 143] on h4 "Beyond Dental Care - [GEOGRAPHIC_DATA]" at bounding box center [144, 135] width 171 height 30
